Goal: Task Accomplishment & Management: Manage account settings

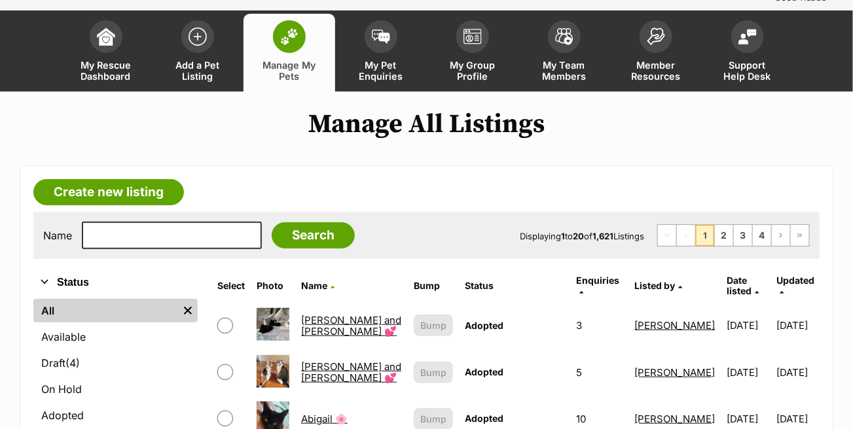
scroll to position [65, 0]
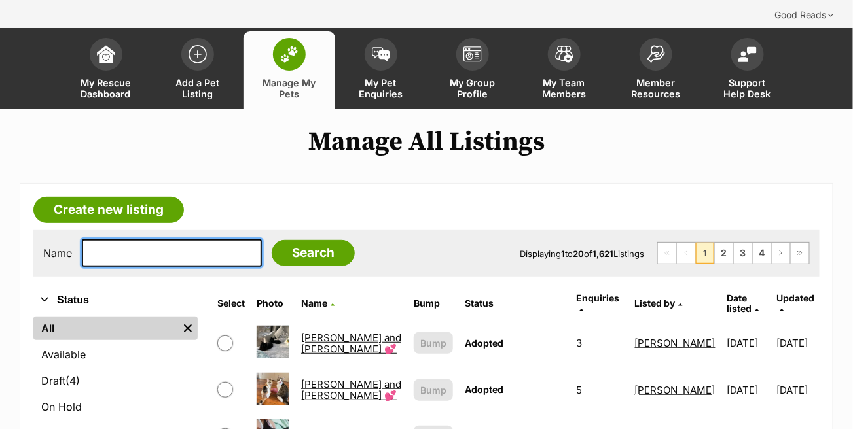
click at [200, 239] on input "text" at bounding box center [172, 252] width 180 height 27
type input "trevor"
click at [272, 240] on input "Search" at bounding box center [313, 253] width 83 height 26
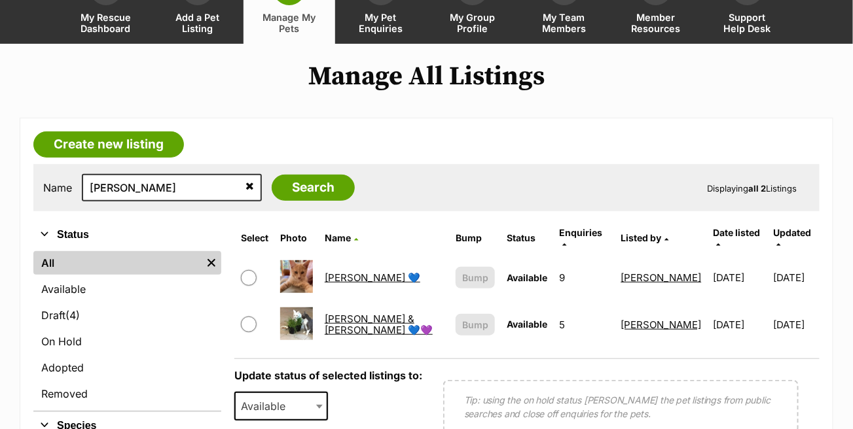
click at [347, 272] on link "[PERSON_NAME] 💙" at bounding box center [373, 278] width 96 height 12
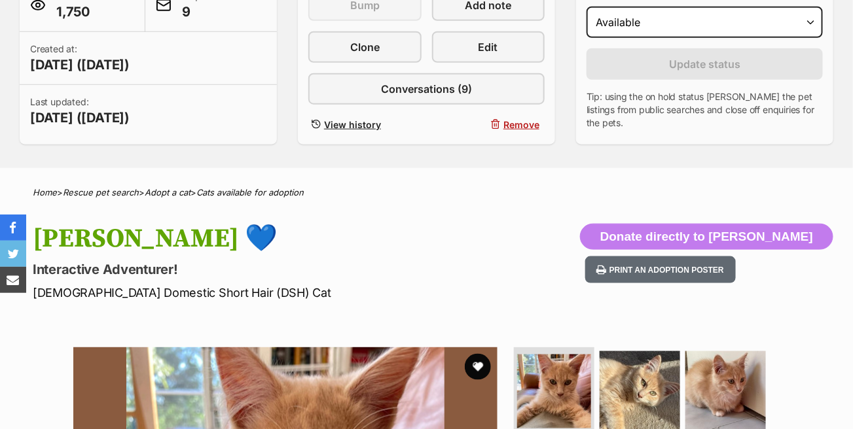
scroll to position [262, 0]
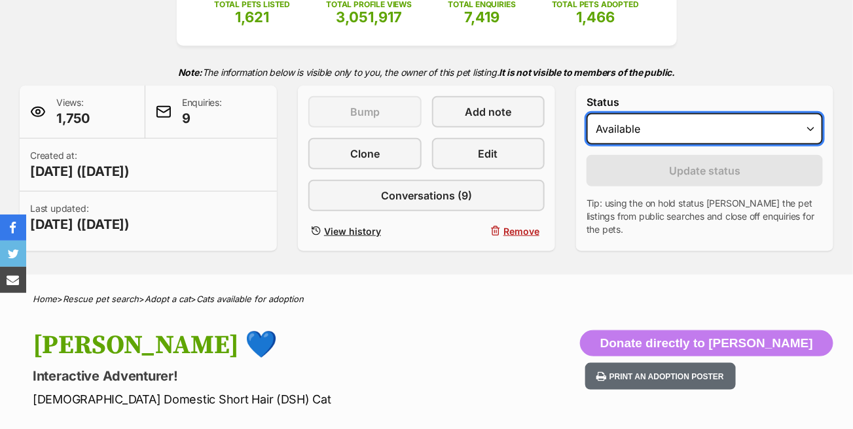
click at [739, 113] on select "Draft - not available as listing has enquires Available On hold Adopted" at bounding box center [704, 128] width 236 height 31
select select "on_hold"
click at [586, 113] on select "Draft - not available as listing has enquires Available On hold Adopted" at bounding box center [704, 128] width 236 height 31
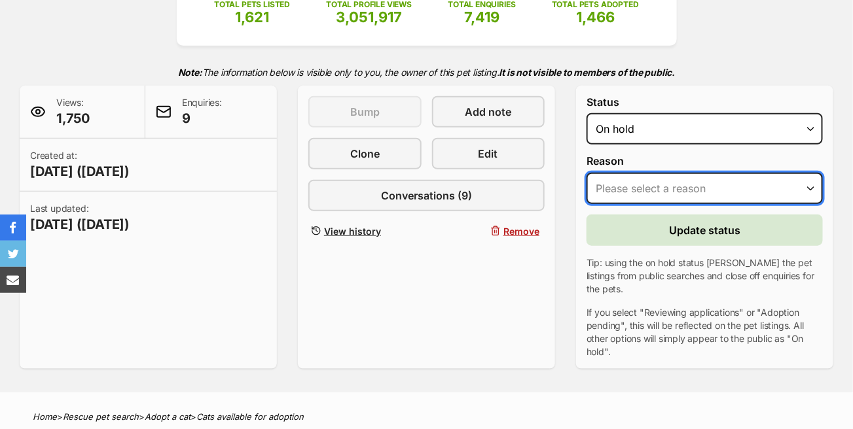
scroll to position [0, 0]
click at [692, 173] on select "Please select a reason Medical reasons Reviewing applications Adoption pending …" at bounding box center [704, 188] width 236 height 31
select select "adoption_pending"
click at [586, 173] on select "Please select a reason Medical reasons Reviewing applications Adoption pending …" at bounding box center [704, 188] width 236 height 31
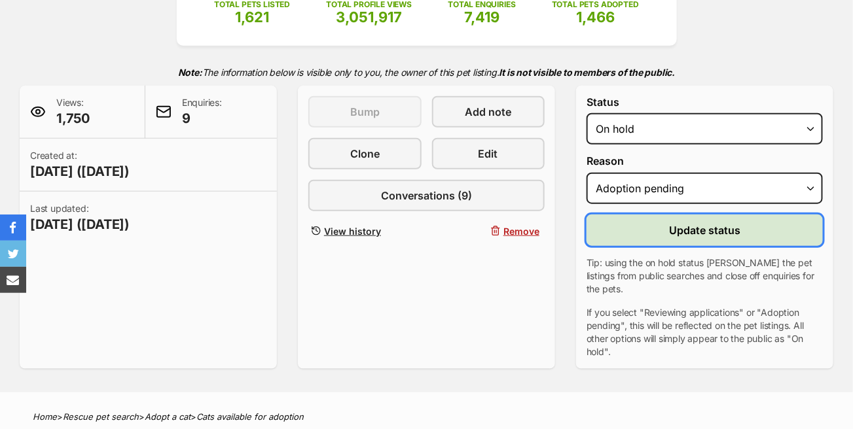
click at [676, 222] on span "Update status" at bounding box center [704, 230] width 71 height 16
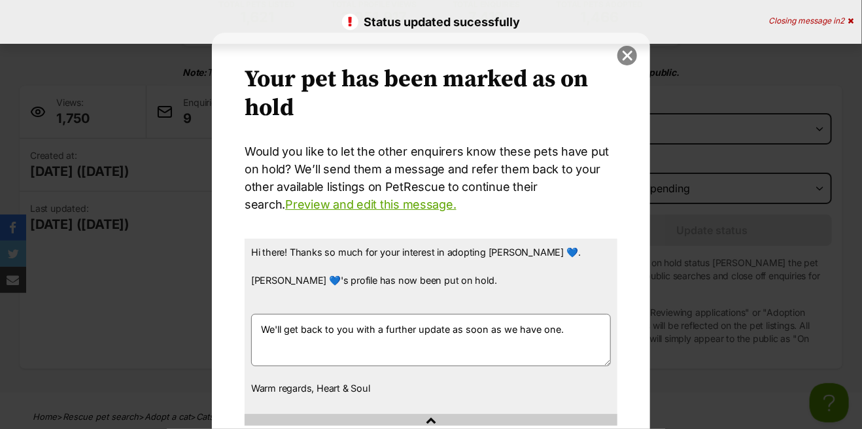
click at [618, 54] on button "close" at bounding box center [628, 56] width 20 height 20
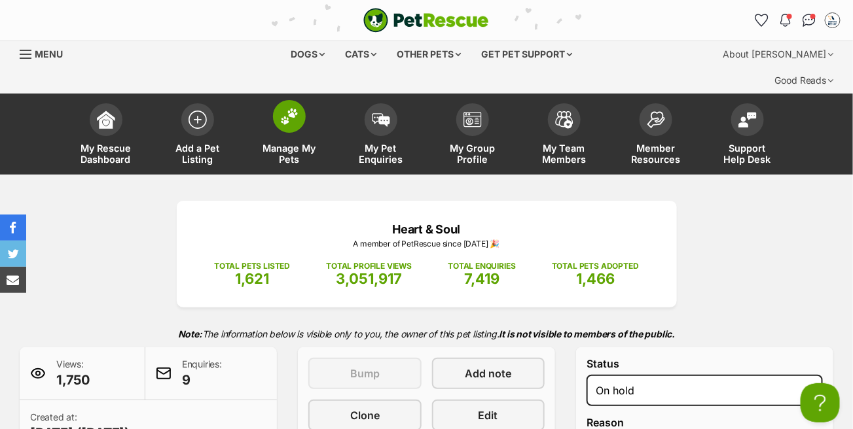
click at [289, 108] on img at bounding box center [289, 116] width 18 height 17
